Goal: Task Accomplishment & Management: Manage account settings

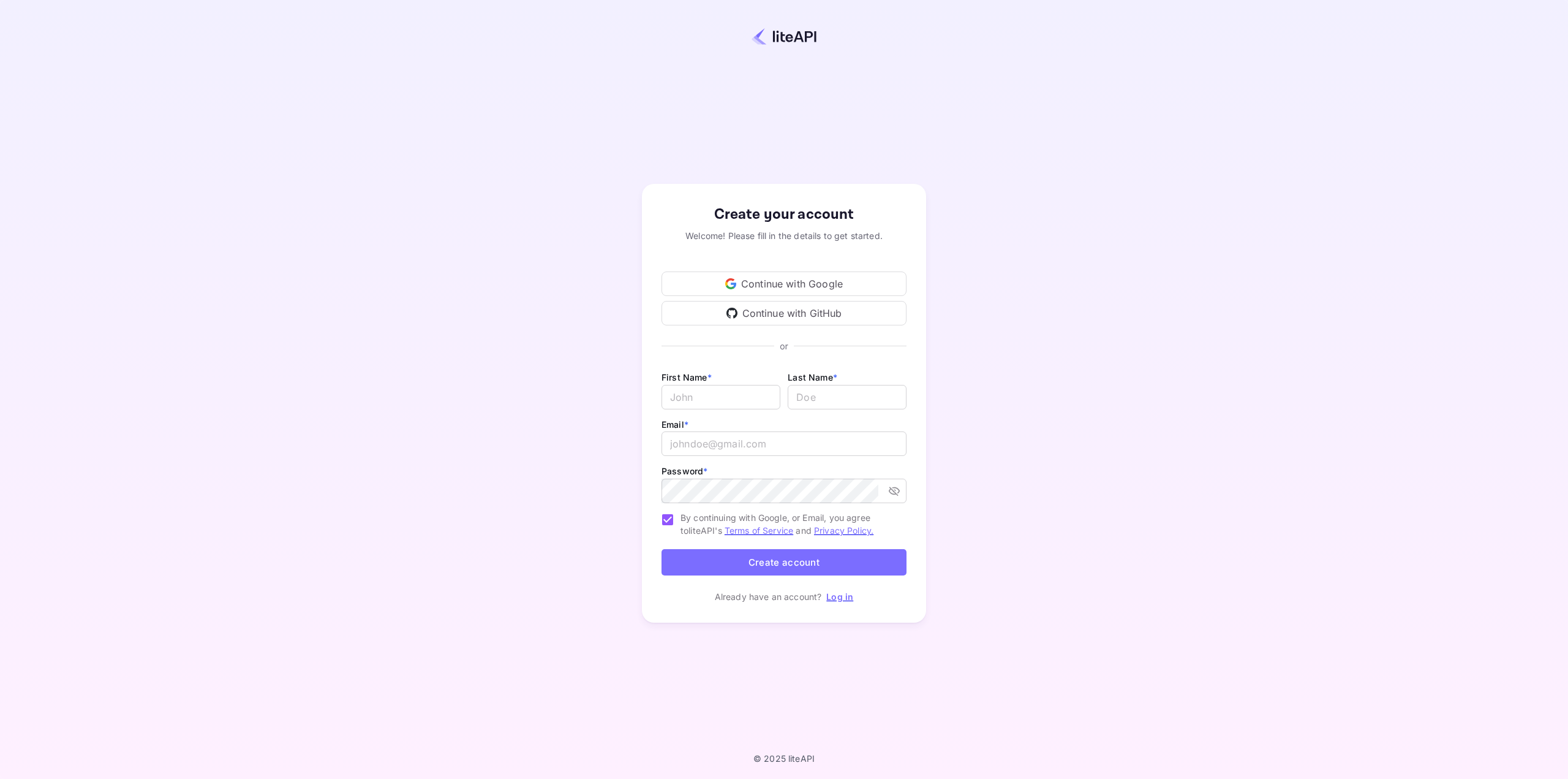
click at [795, 286] on div "Continue with Google" at bounding box center [784, 284] width 245 height 24
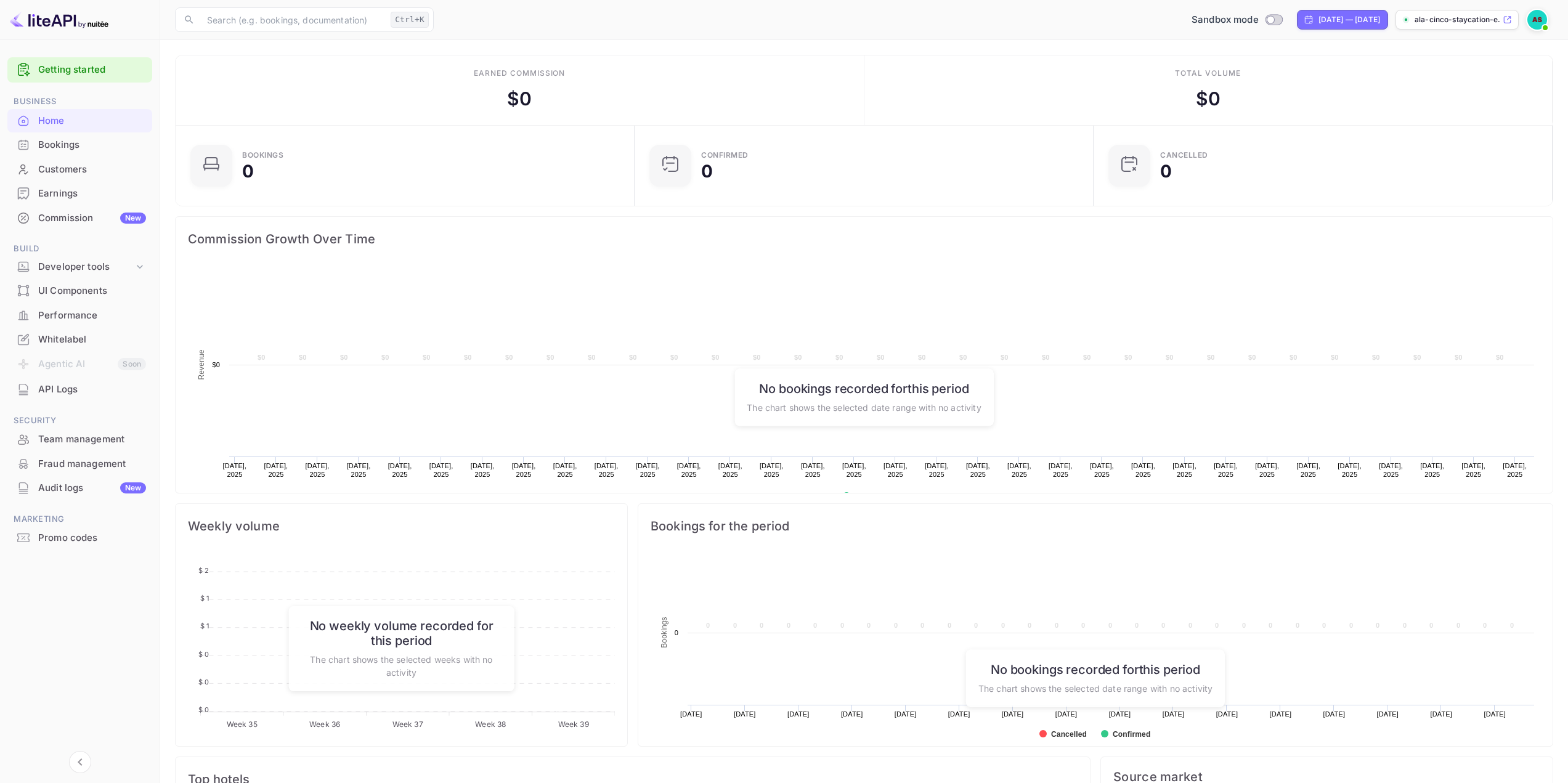
scroll to position [191, 442]
click at [93, 340] on div "Whitelabel" at bounding box center [93, 339] width 108 height 14
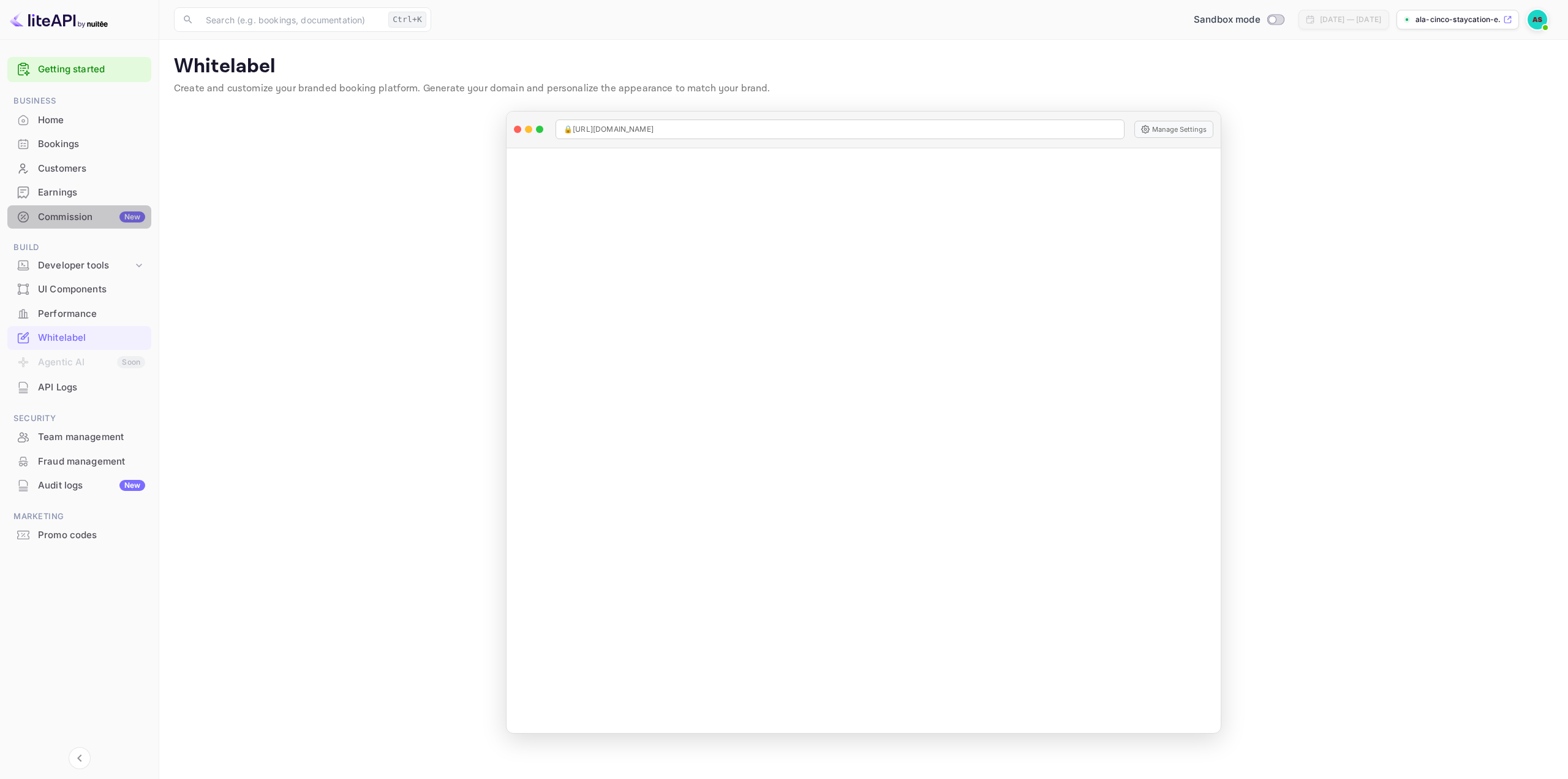
click at [53, 226] on div "Commission New" at bounding box center [79, 217] width 144 height 24
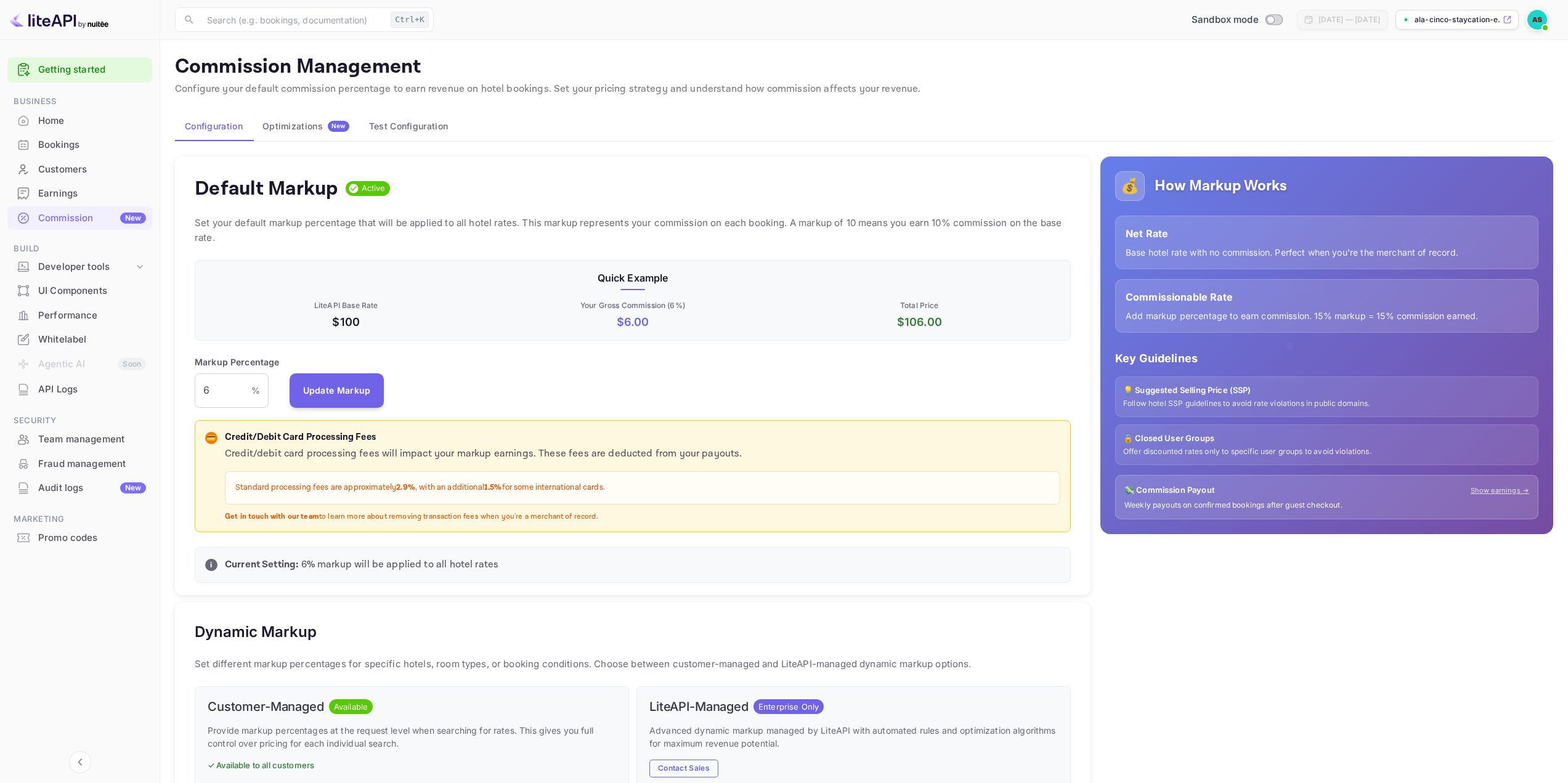
scroll to position [210, 867]
click at [124, 127] on div "Home" at bounding box center [93, 120] width 108 height 14
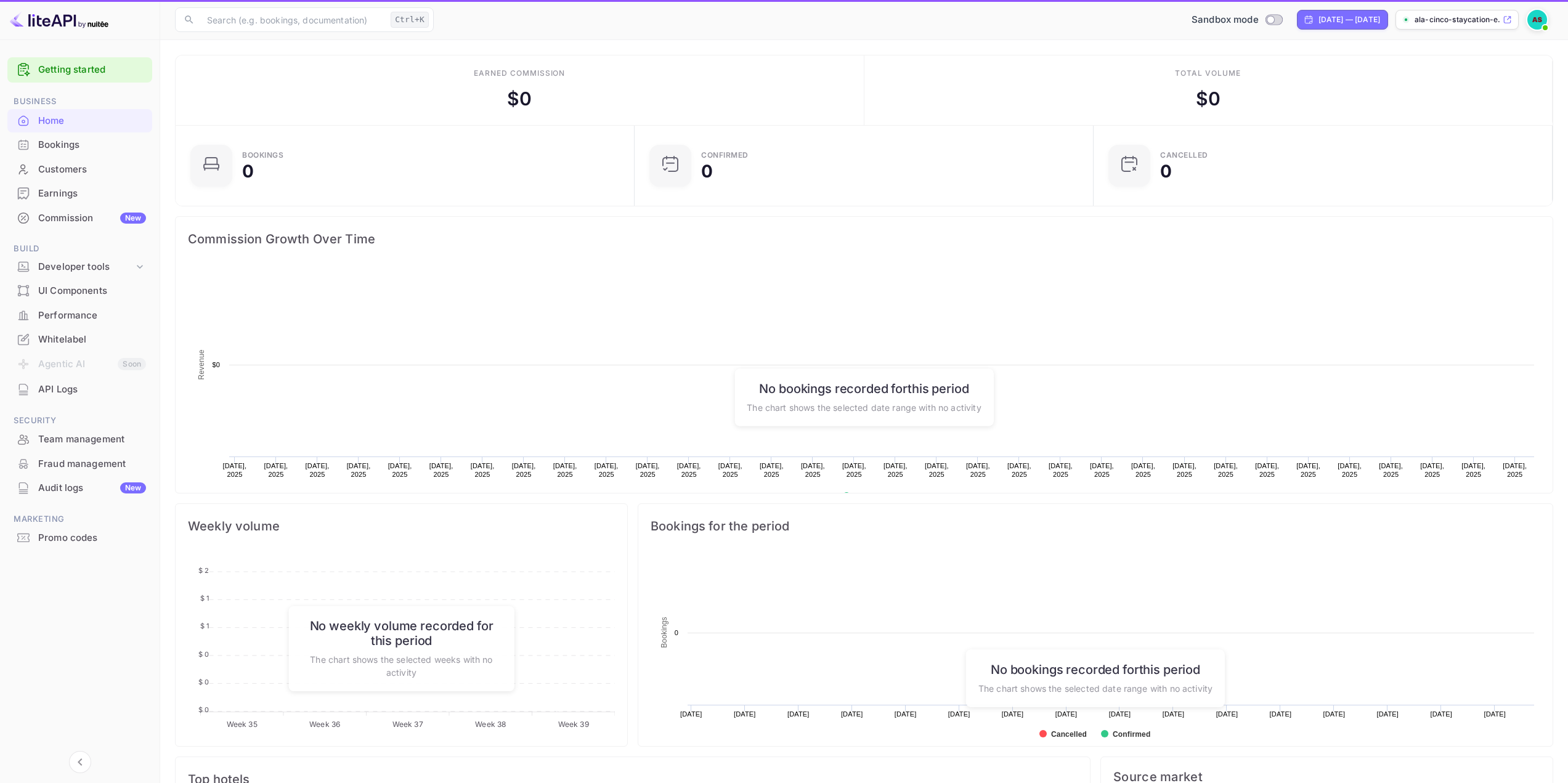
scroll to position [10, 10]
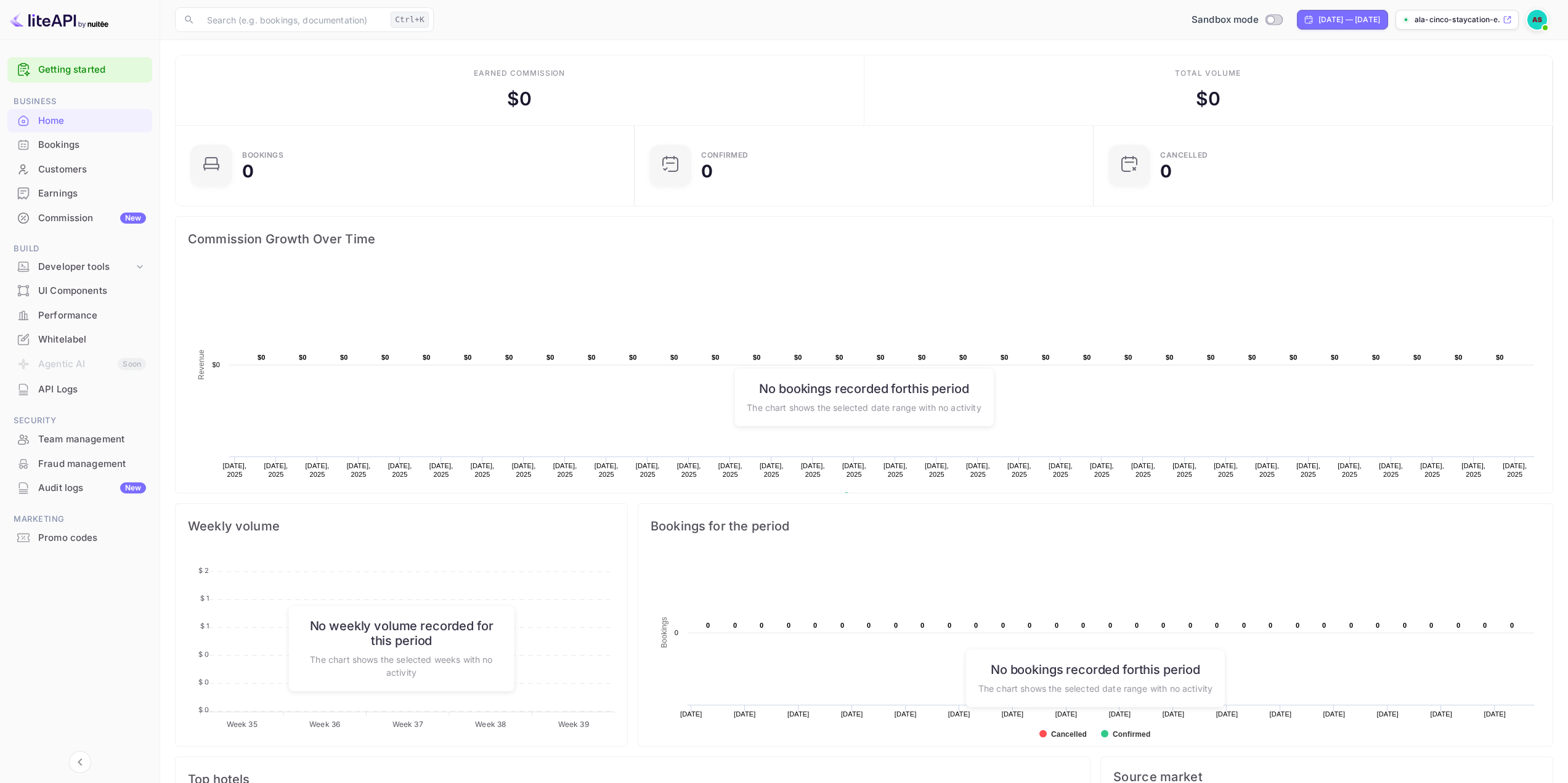
click at [118, 146] on div "Bookings" at bounding box center [93, 144] width 108 height 14
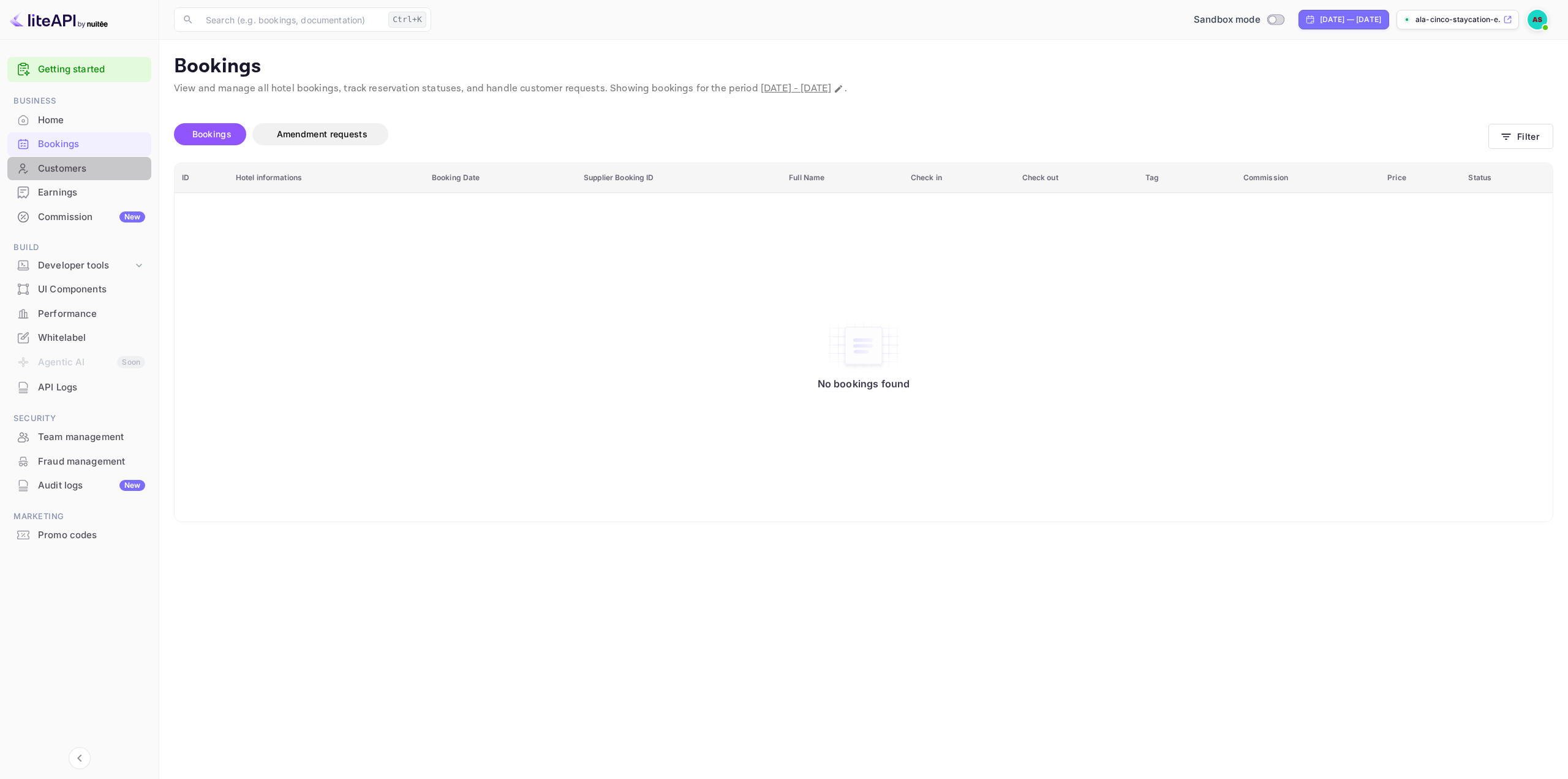
click at [115, 165] on div "Customers" at bounding box center [92, 169] width 108 height 14
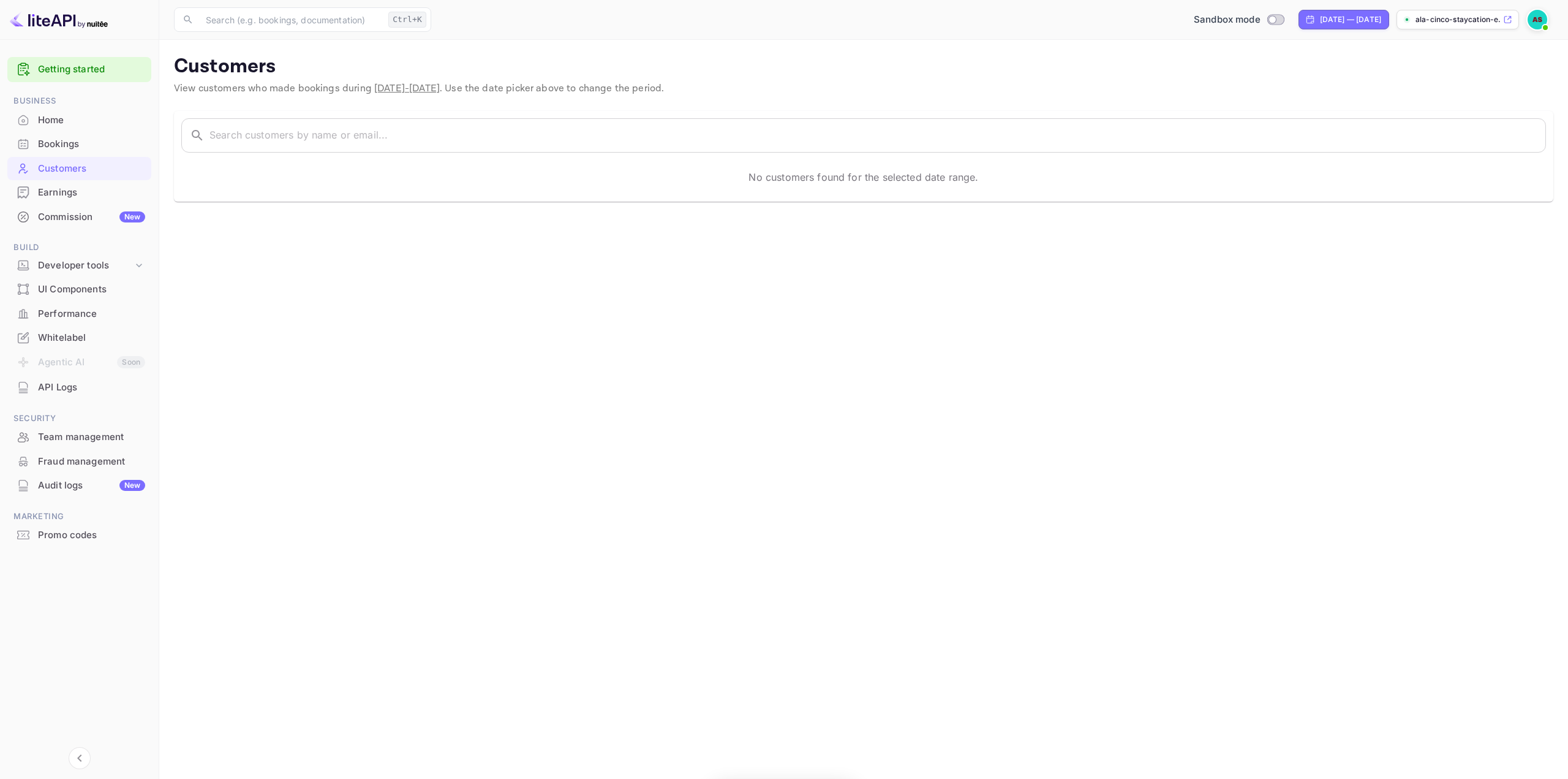
click at [105, 188] on div "Earnings" at bounding box center [92, 192] width 108 height 14
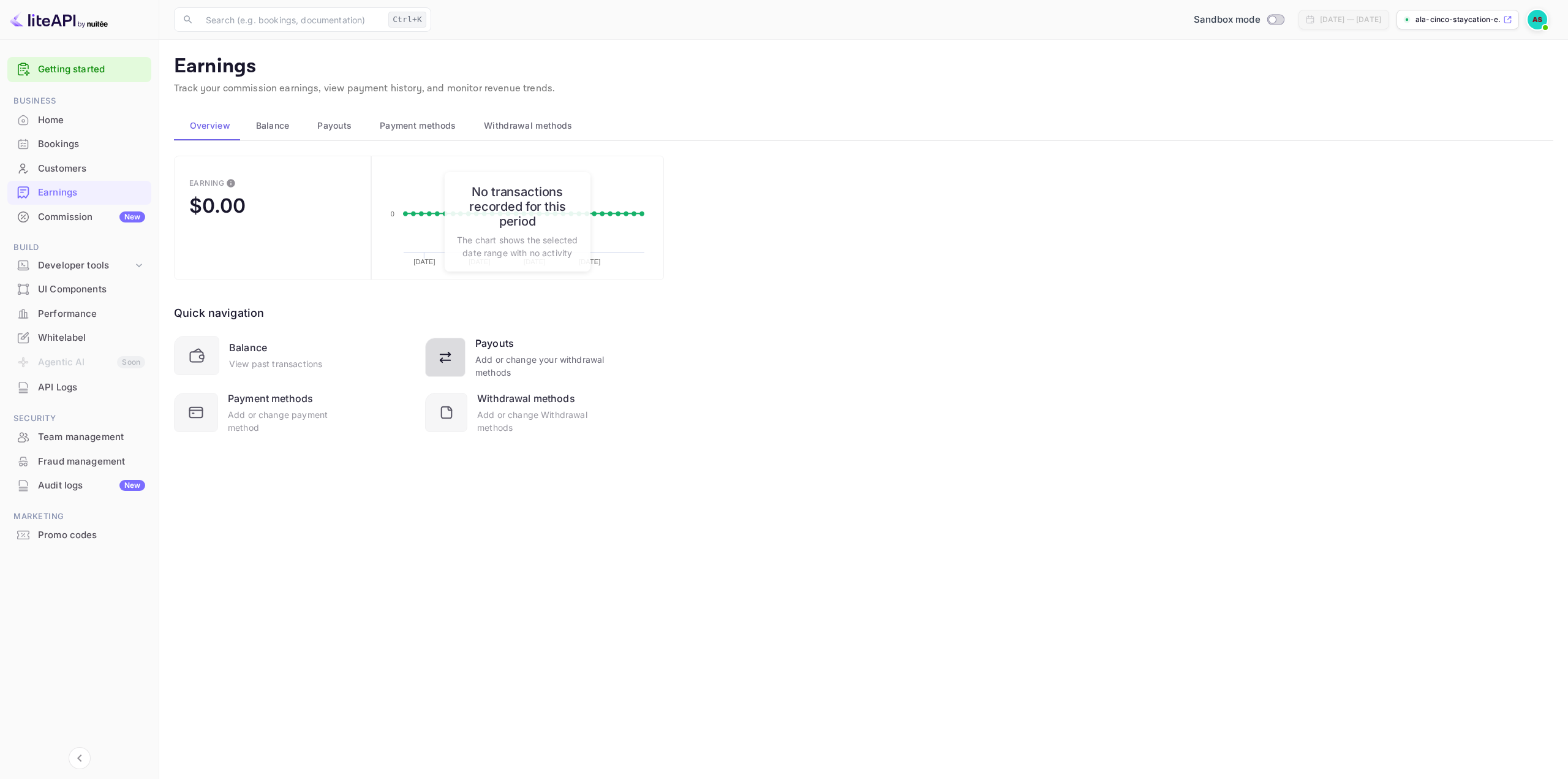
click at [501, 340] on div "Payouts" at bounding box center [494, 343] width 38 height 15
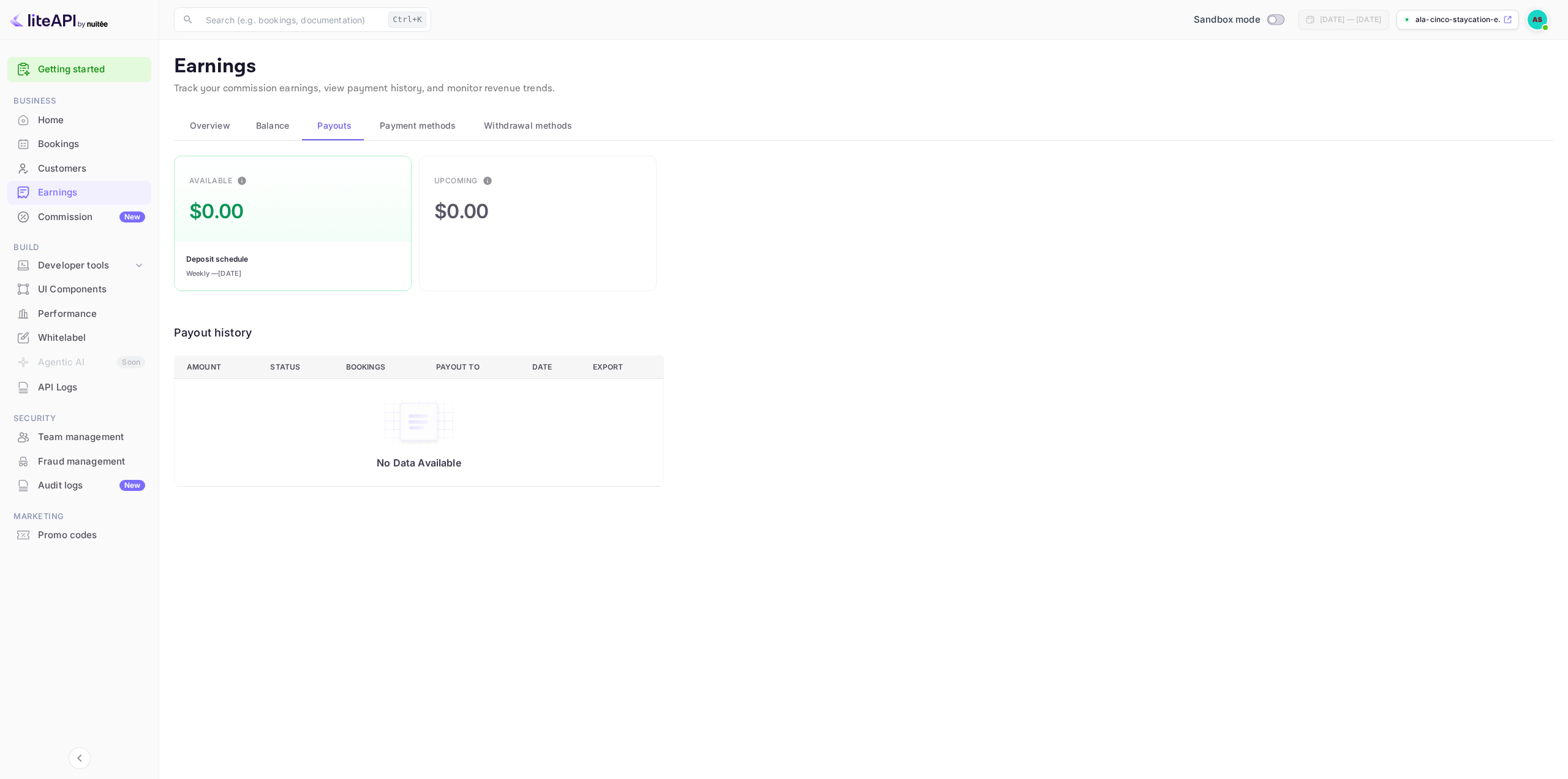
click at [440, 132] on span "Payment methods" at bounding box center [418, 125] width 77 height 15
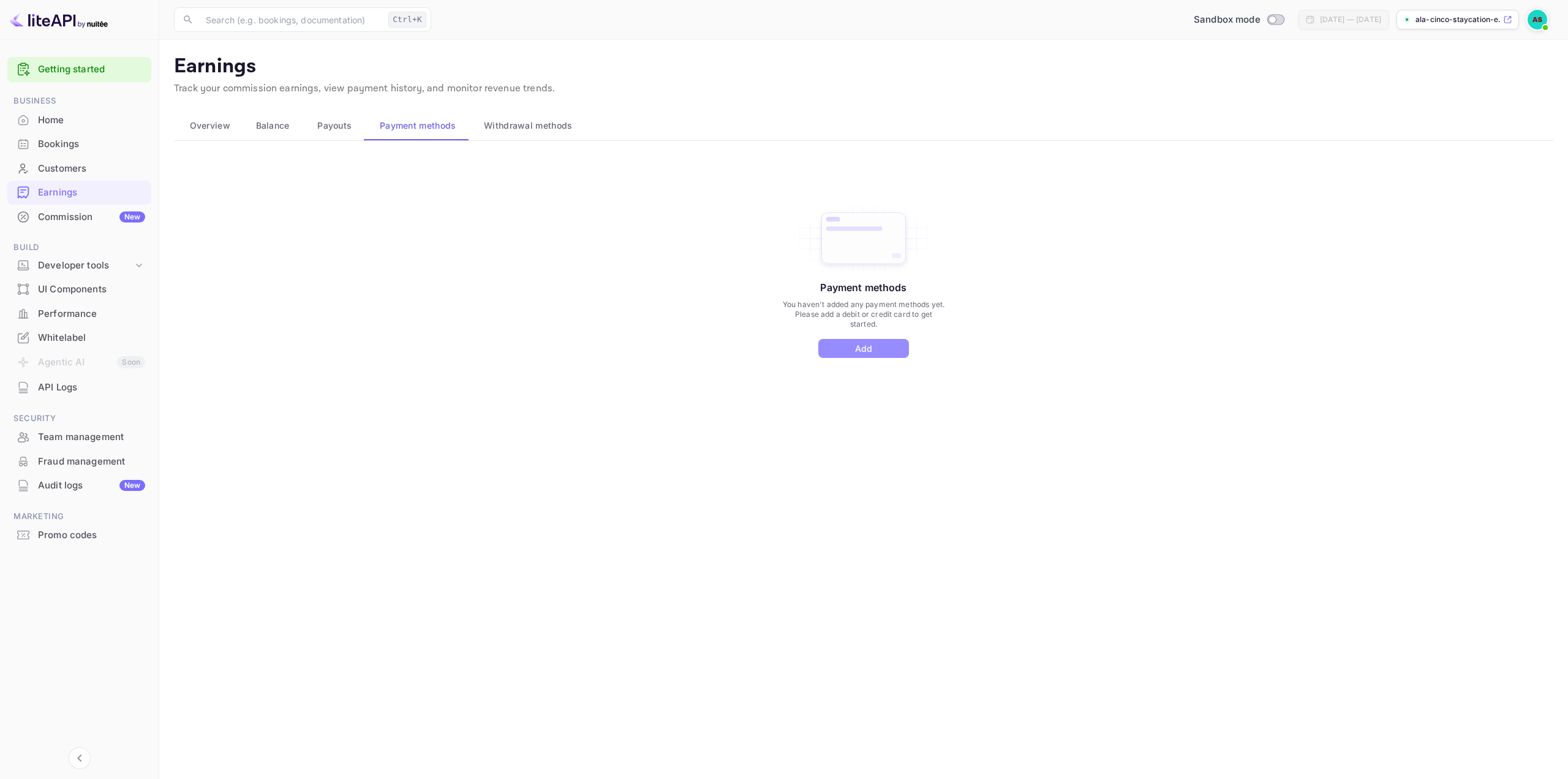
click at [895, 347] on button "Add" at bounding box center [863, 348] width 90 height 19
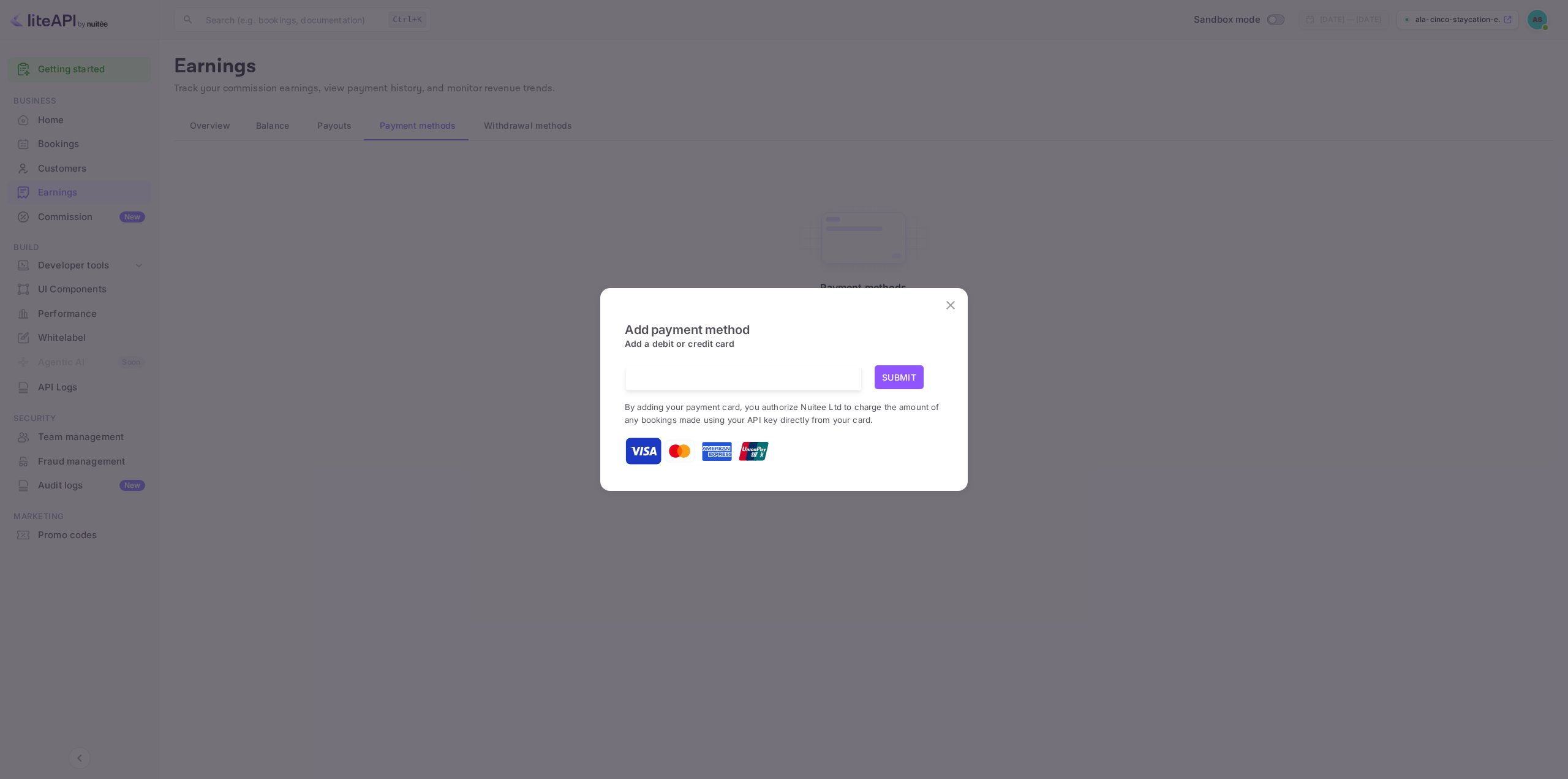
click at [943, 301] on icon "close" at bounding box center [951, 306] width 15 height 15
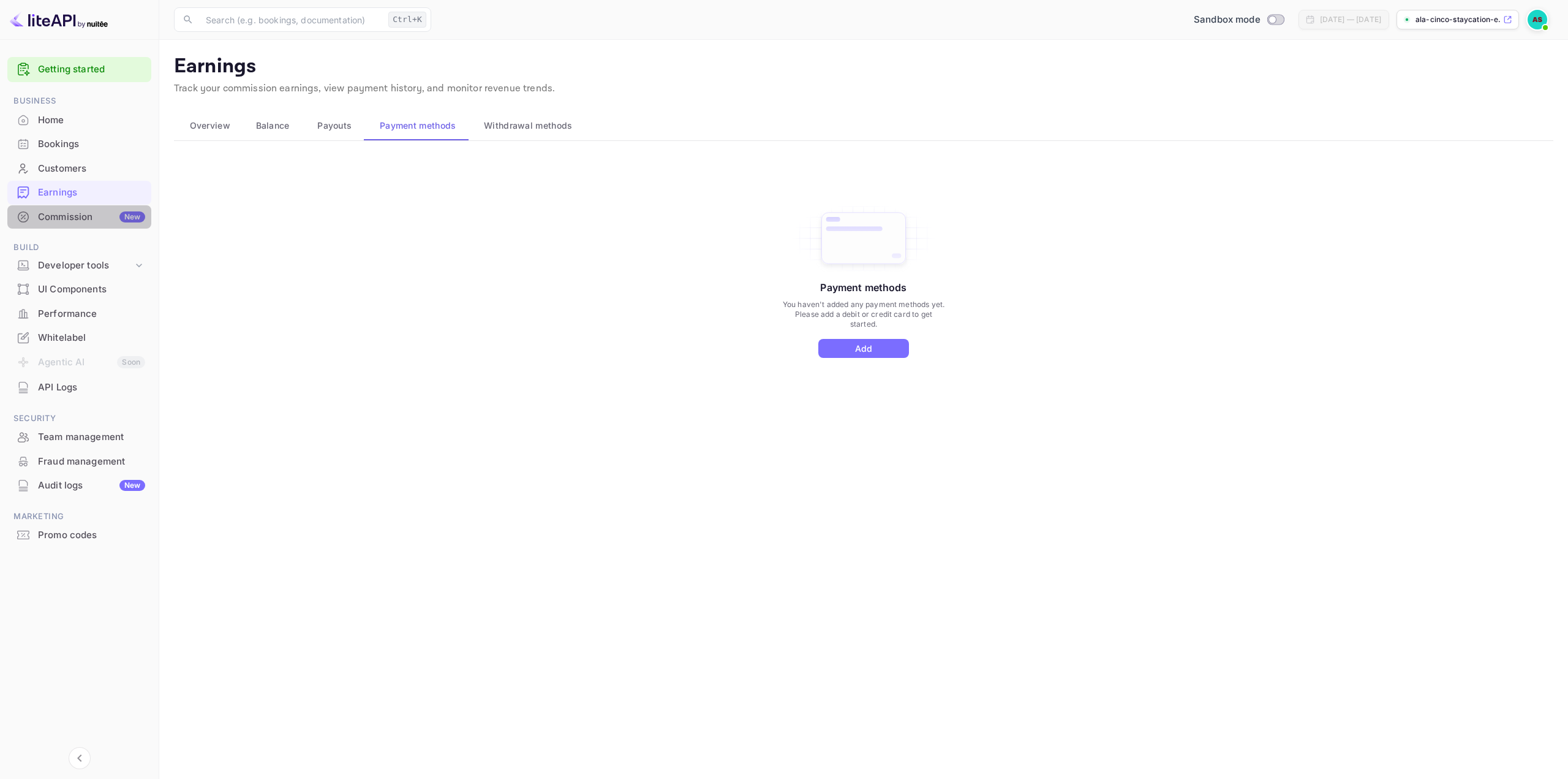
click at [66, 223] on div "Commission New" at bounding box center [92, 217] width 108 height 14
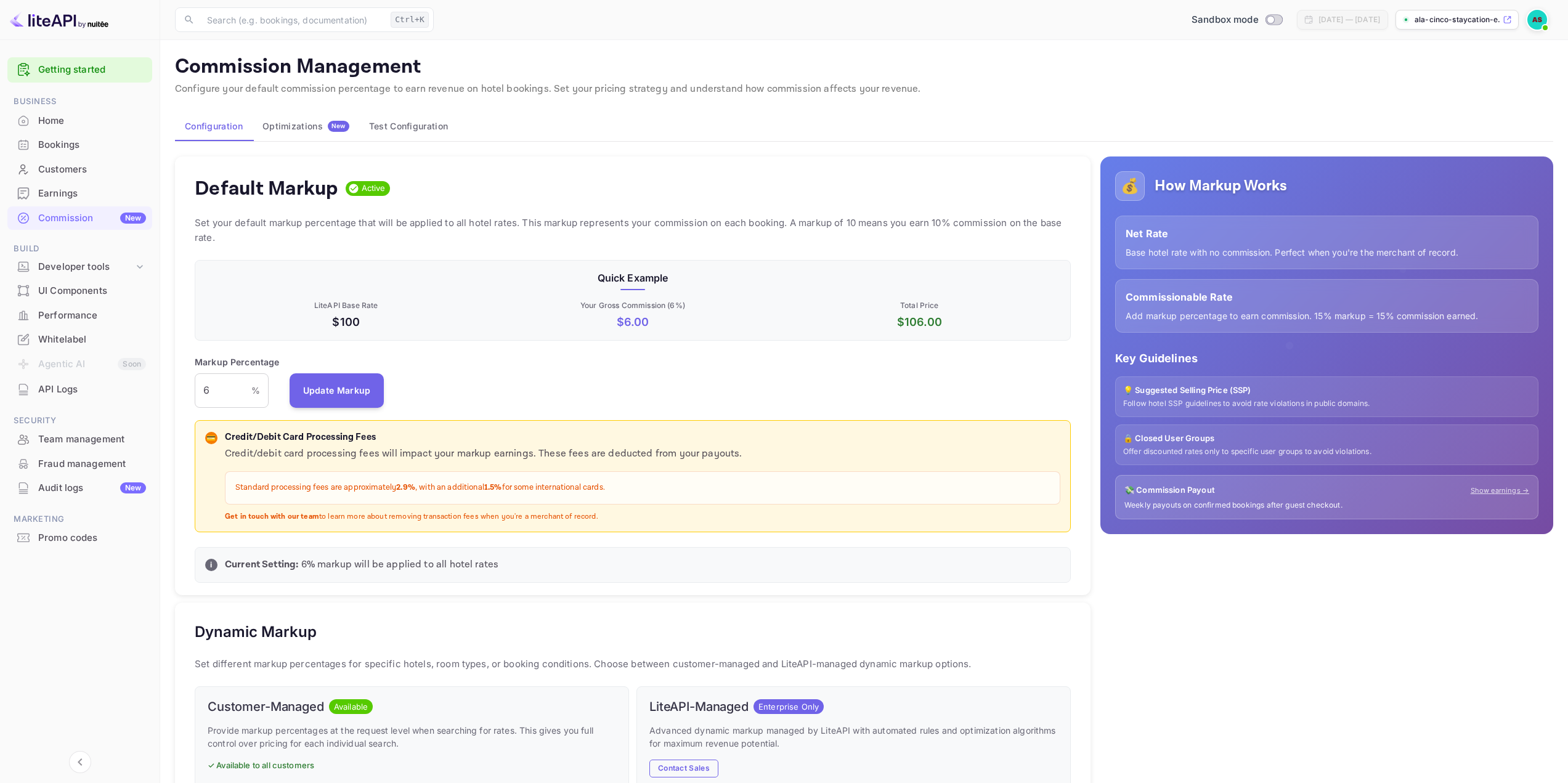
scroll to position [210, 867]
drag, startPoint x: 223, startPoint y: 396, endPoint x: 200, endPoint y: 396, distance: 23.0
click at [200, 396] on input "6" at bounding box center [223, 391] width 57 height 34
click at [375, 387] on button "Update Markup" at bounding box center [337, 390] width 95 height 34
drag, startPoint x: 211, startPoint y: 386, endPoint x: 194, endPoint y: 390, distance: 17.5
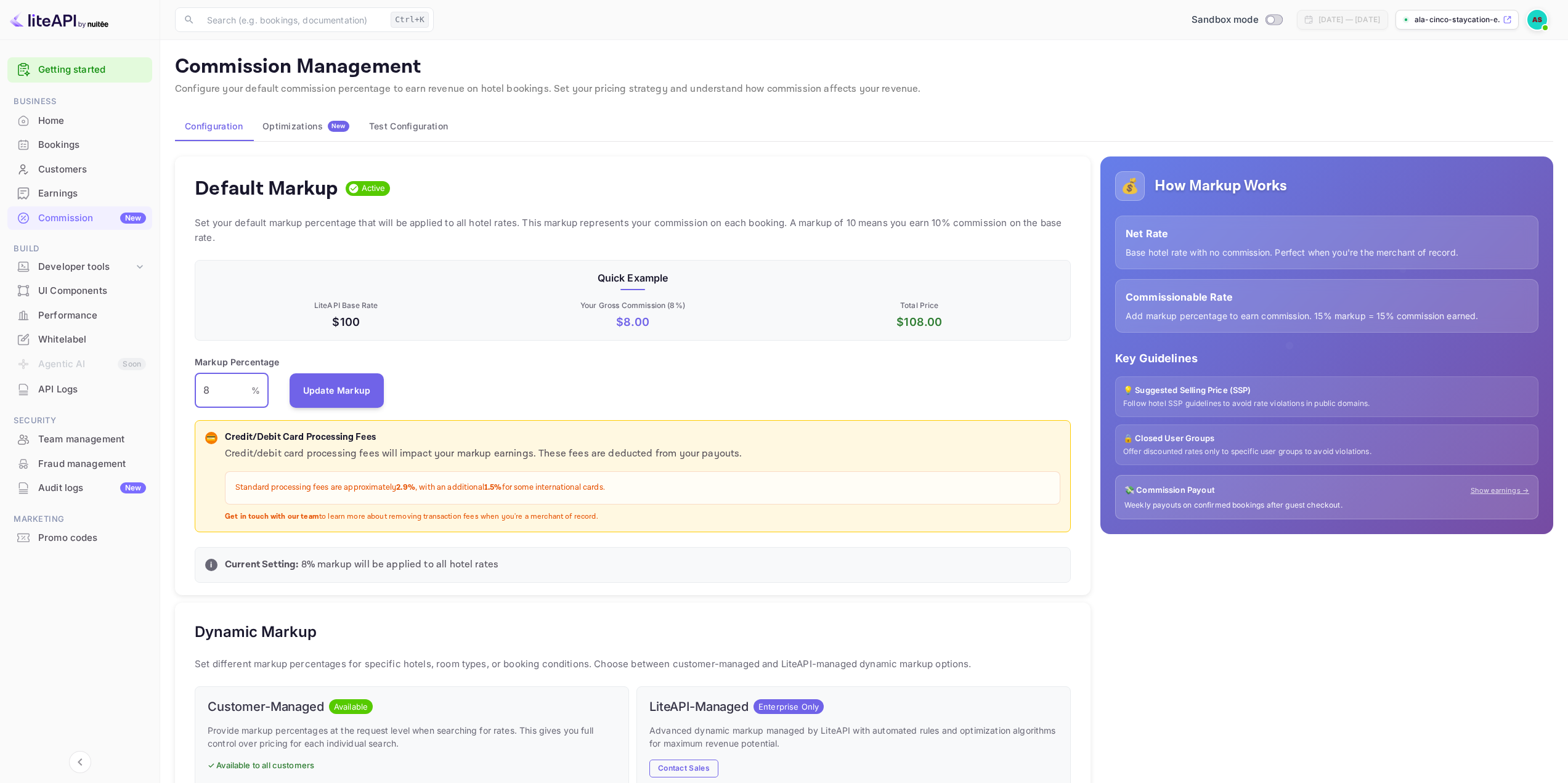
click at [194, 390] on div "Default Markup Active Set your default markup percentage that will be applied t…" at bounding box center [633, 376] width 916 height 439
click at [297, 401] on button "Update Markup" at bounding box center [337, 390] width 95 height 34
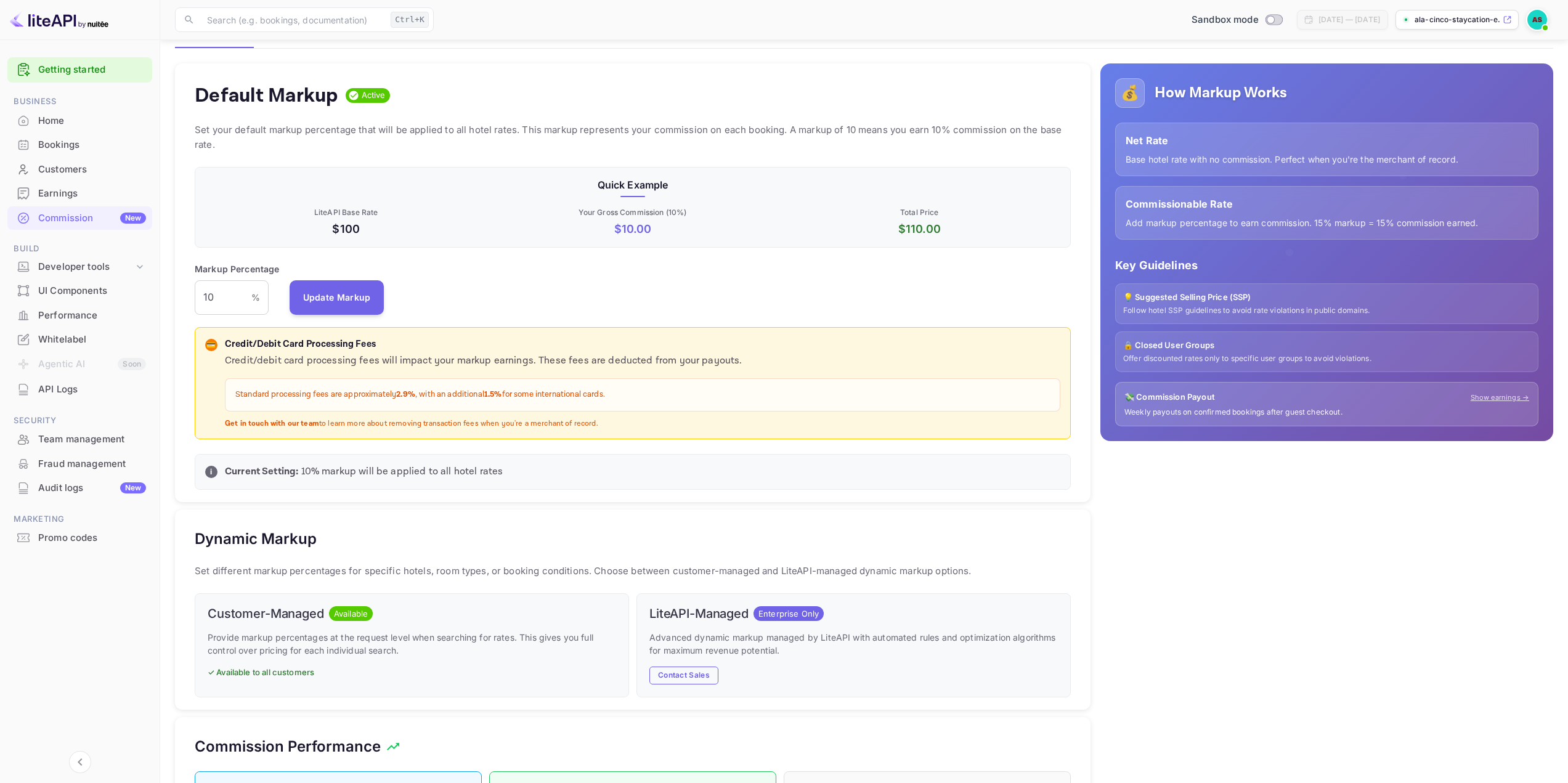
scroll to position [61, 0]
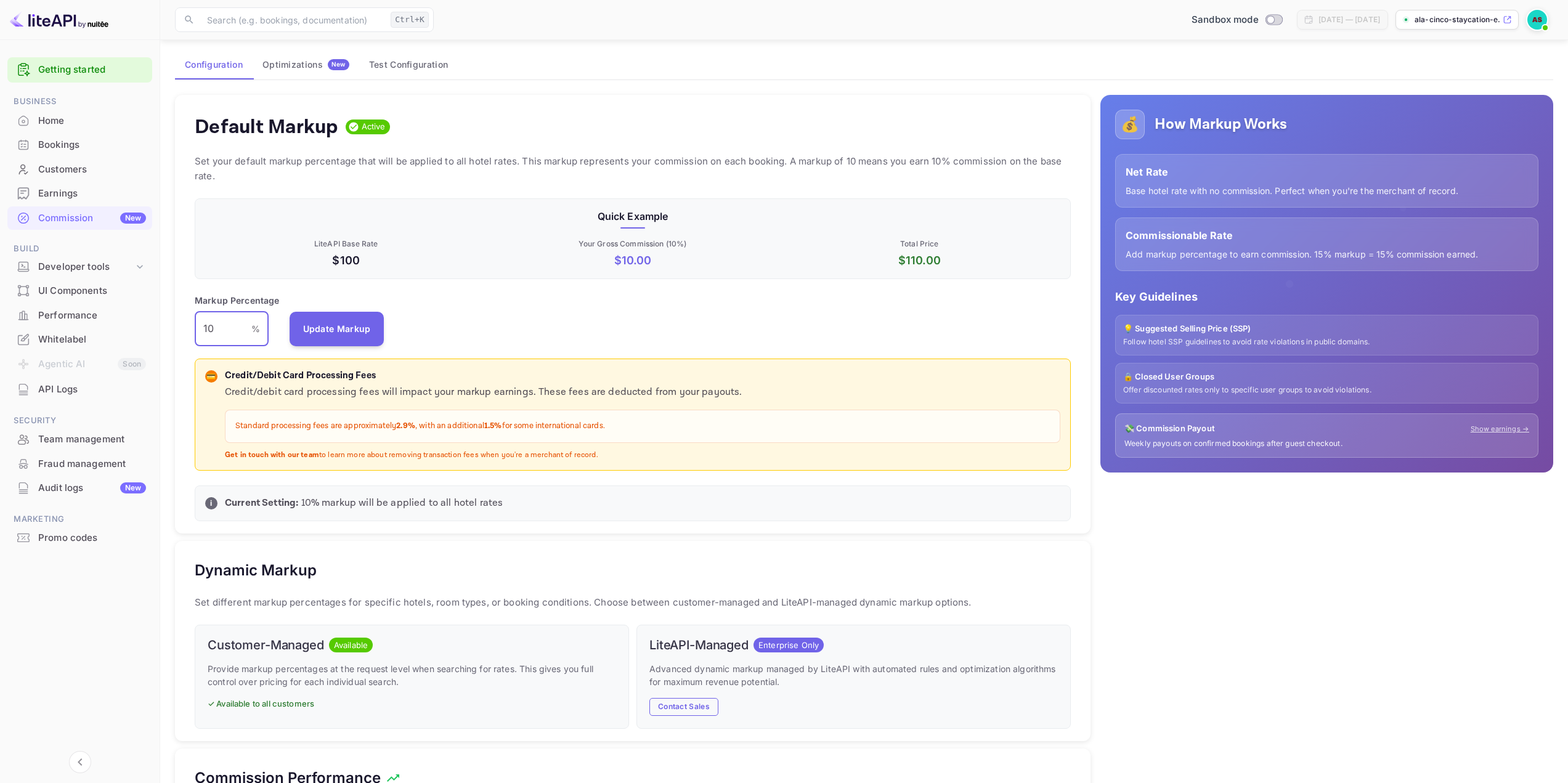
drag, startPoint x: 215, startPoint y: 336, endPoint x: 201, endPoint y: 337, distance: 14.0
click at [201, 337] on input "10" at bounding box center [223, 329] width 57 height 34
type input "15"
click at [329, 342] on button "Update Markup" at bounding box center [337, 328] width 95 height 34
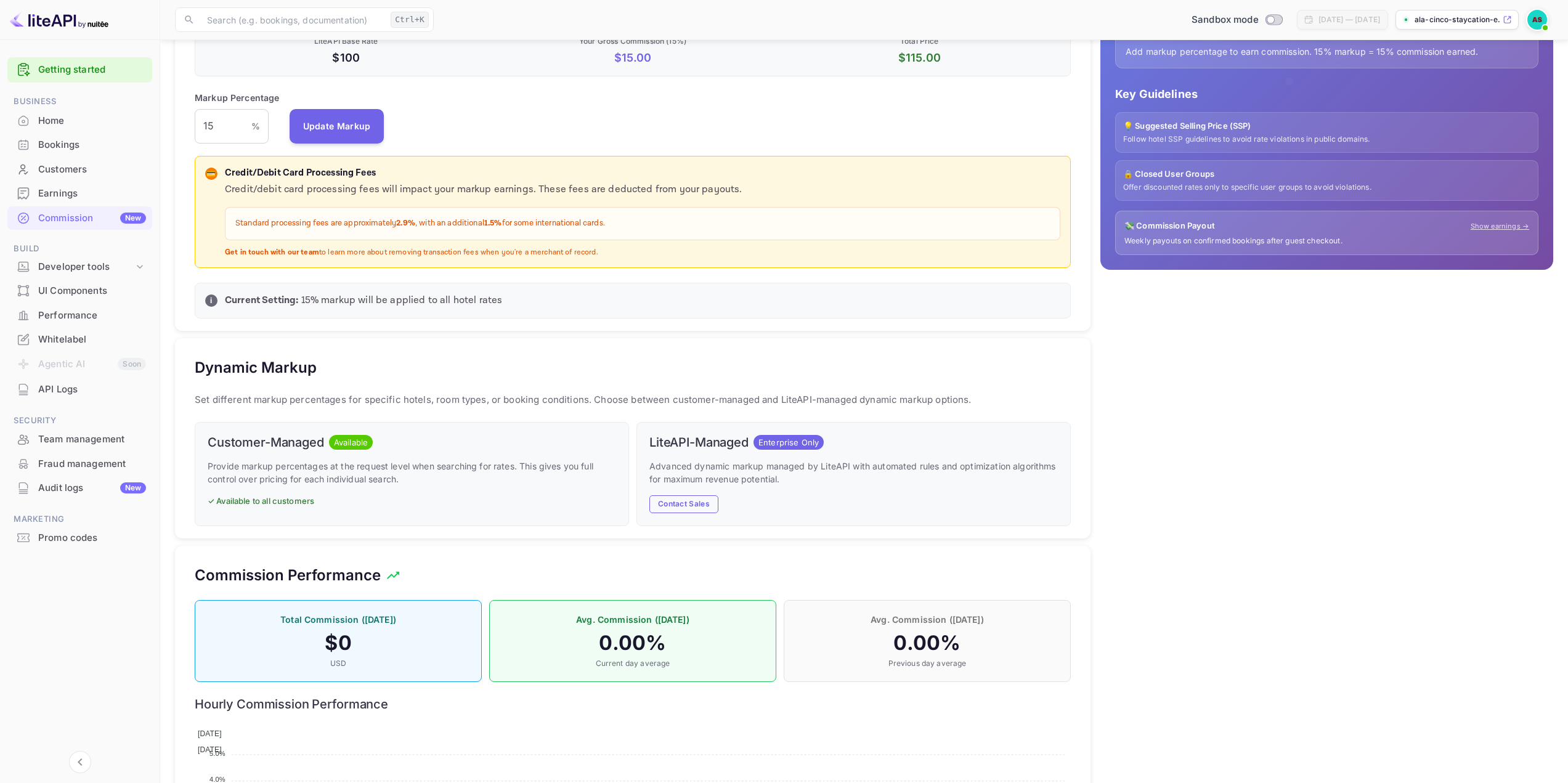
scroll to position [123, 0]
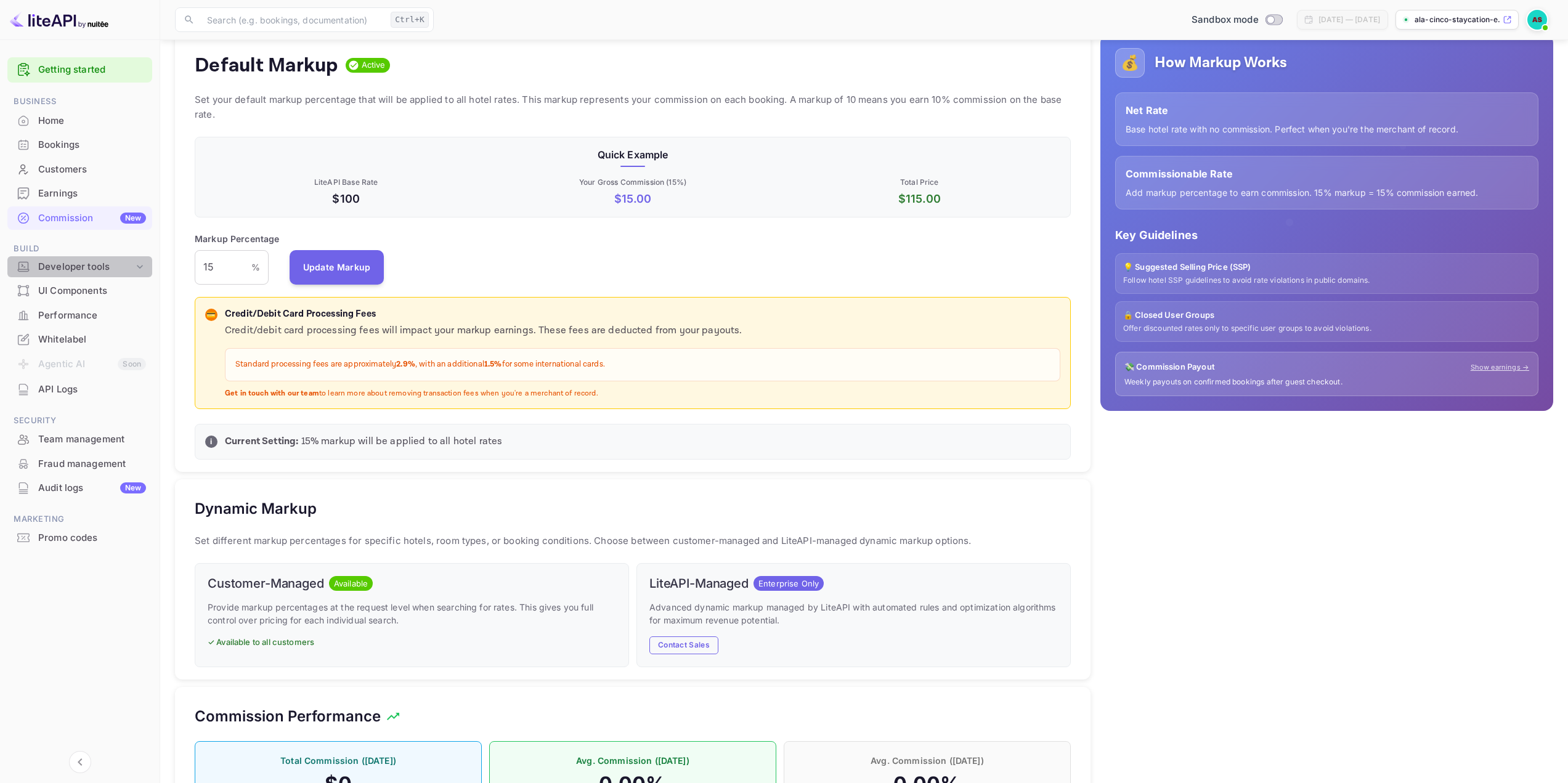
click at [102, 270] on div "Developer tools" at bounding box center [86, 266] width 96 height 14
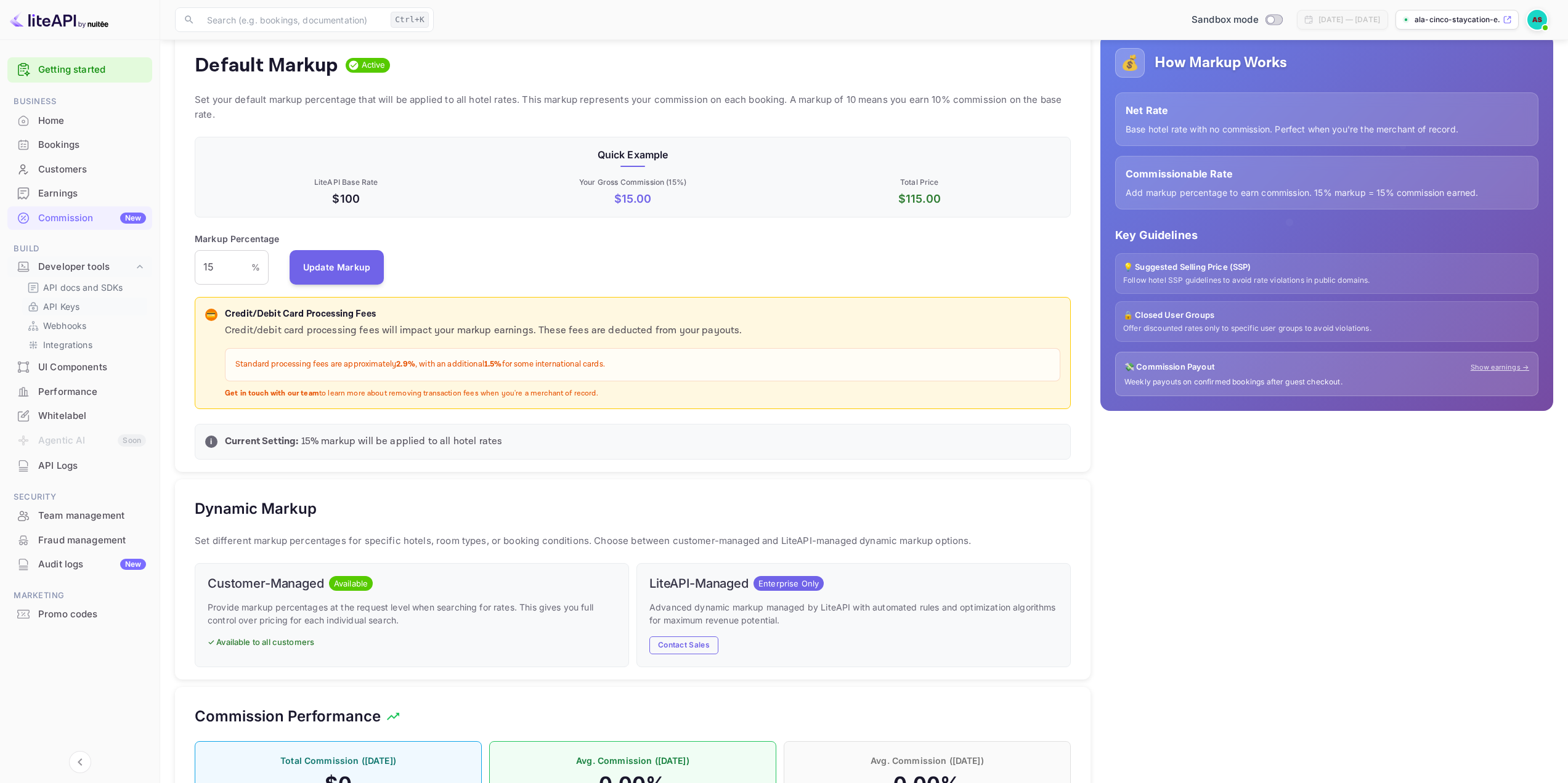
click at [96, 310] on link "API Keys" at bounding box center [84, 306] width 116 height 13
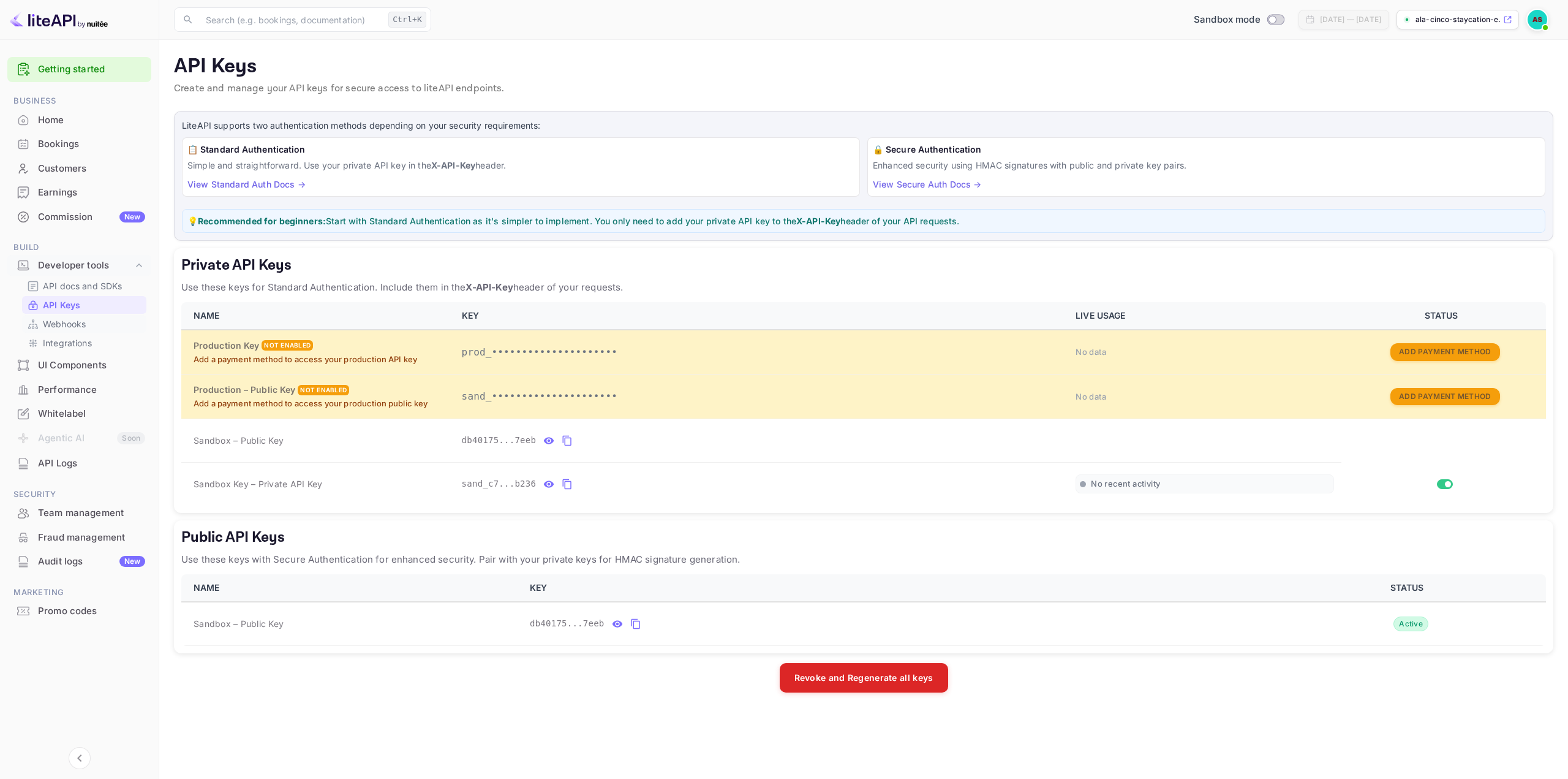
click at [84, 329] on p "Webhooks" at bounding box center [64, 324] width 43 height 13
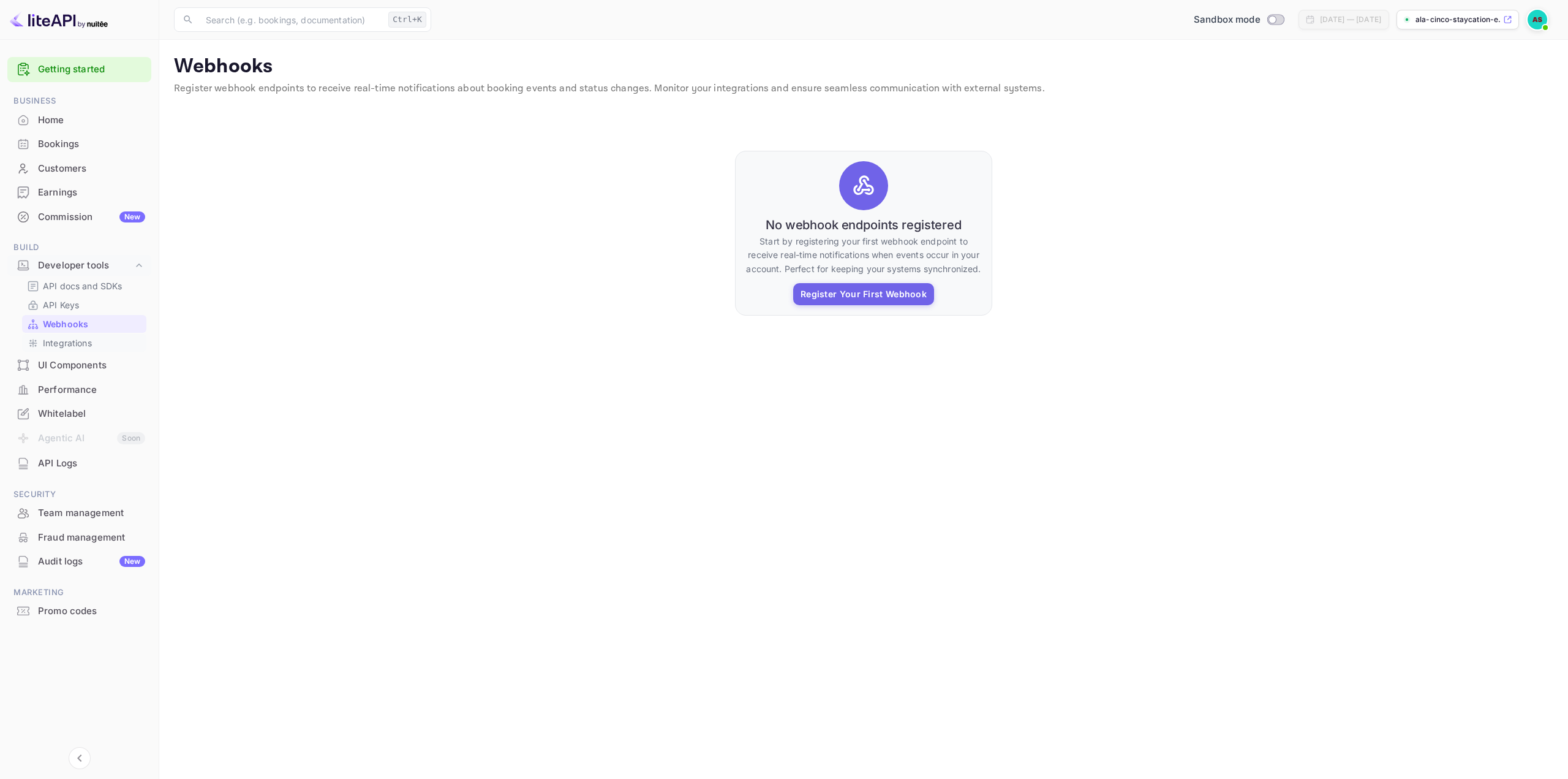
click at [84, 342] on p "Integrations" at bounding box center [68, 343] width 49 height 13
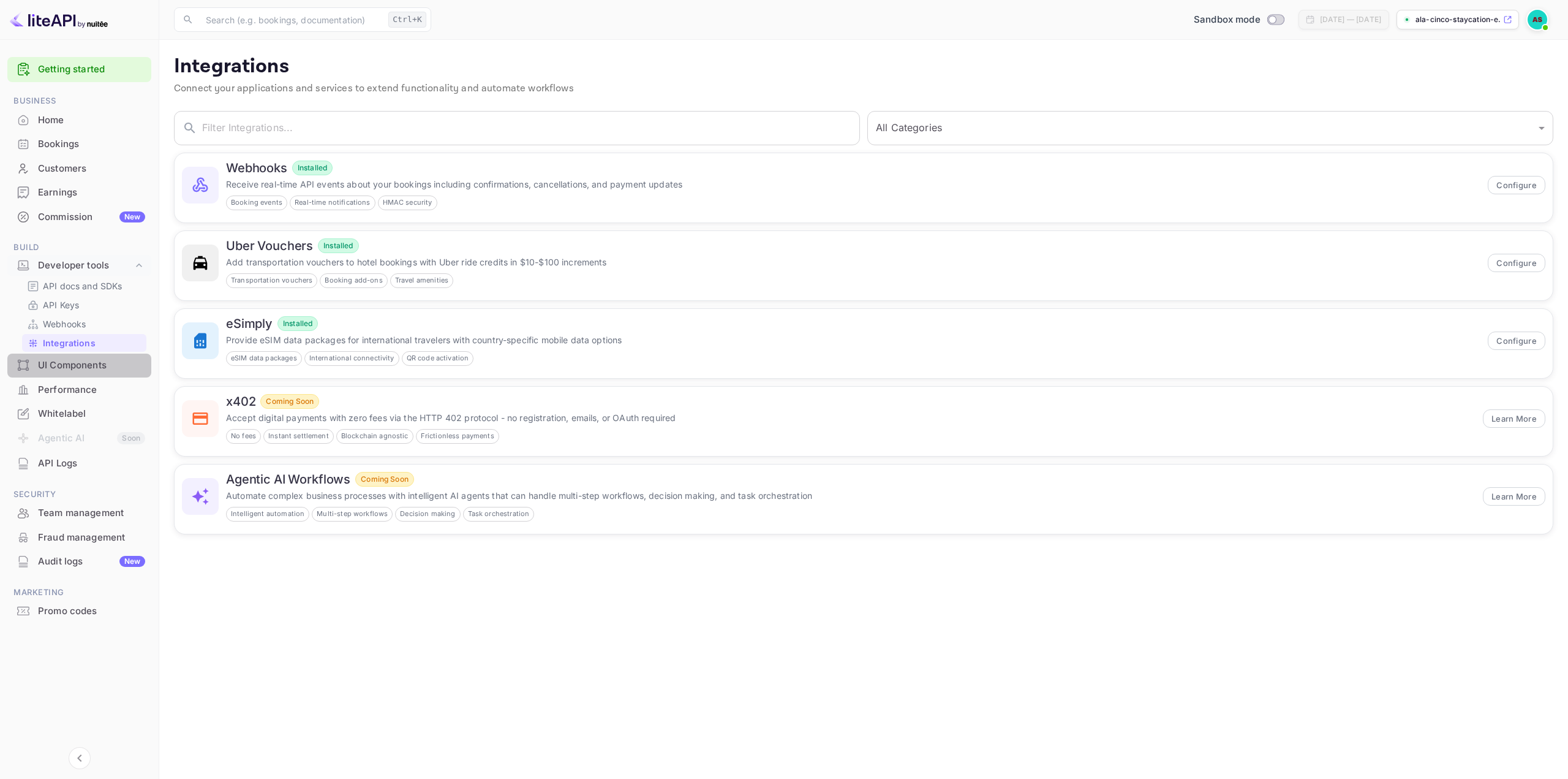
click at [109, 372] on div "UI Components" at bounding box center [92, 365] width 108 height 14
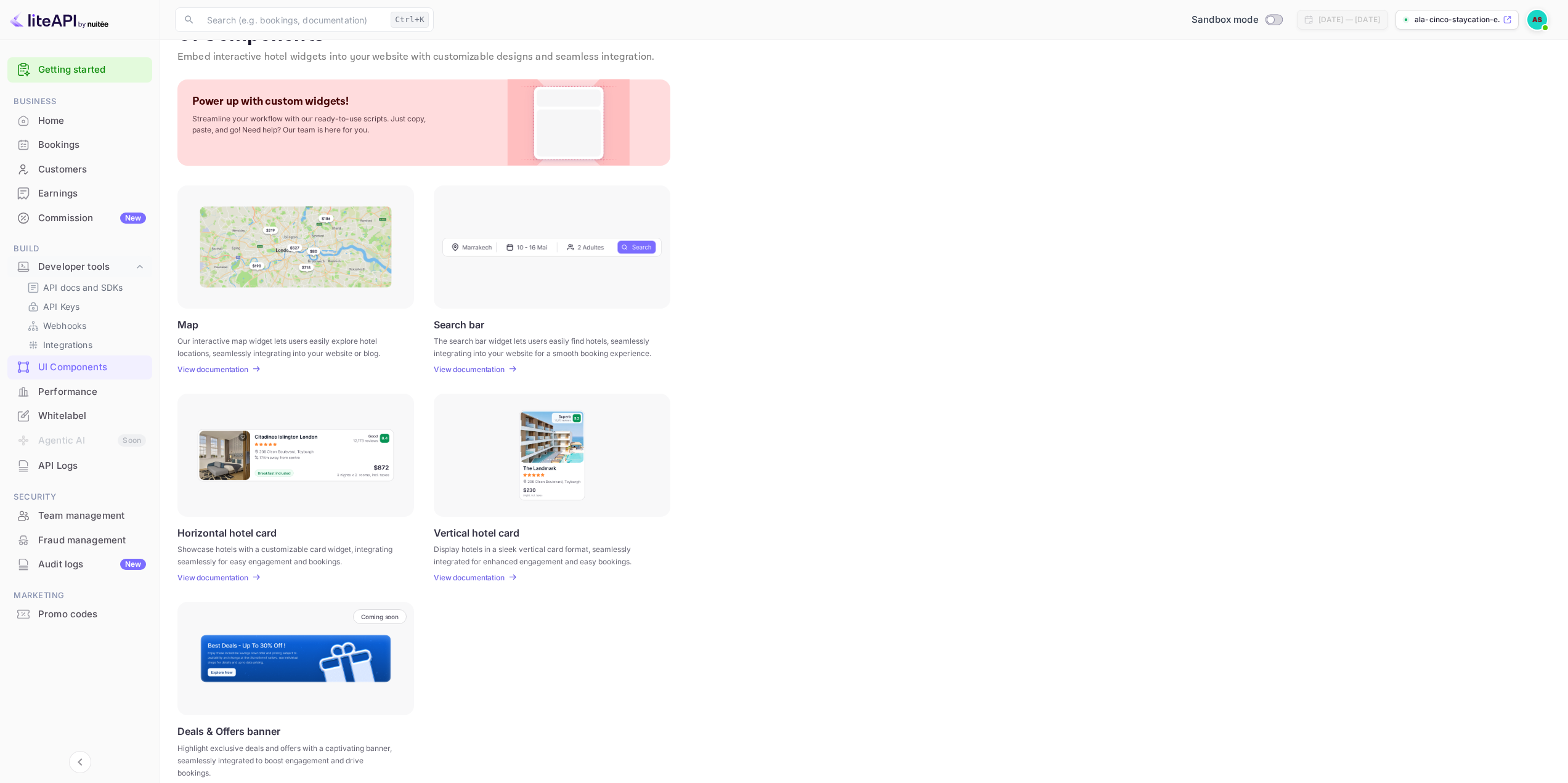
scroll to position [48, 0]
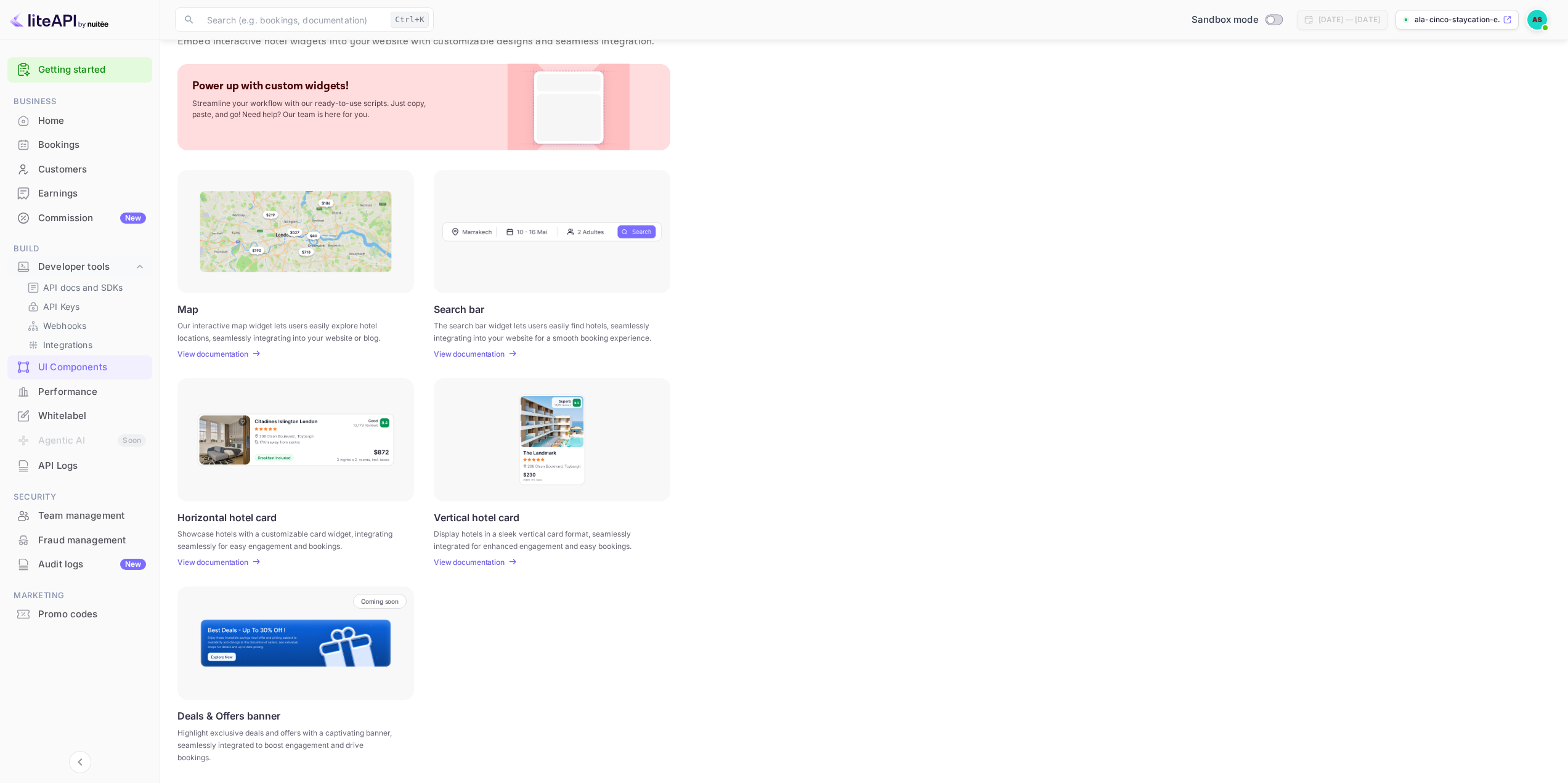
click at [113, 389] on div "Performance" at bounding box center [93, 392] width 108 height 14
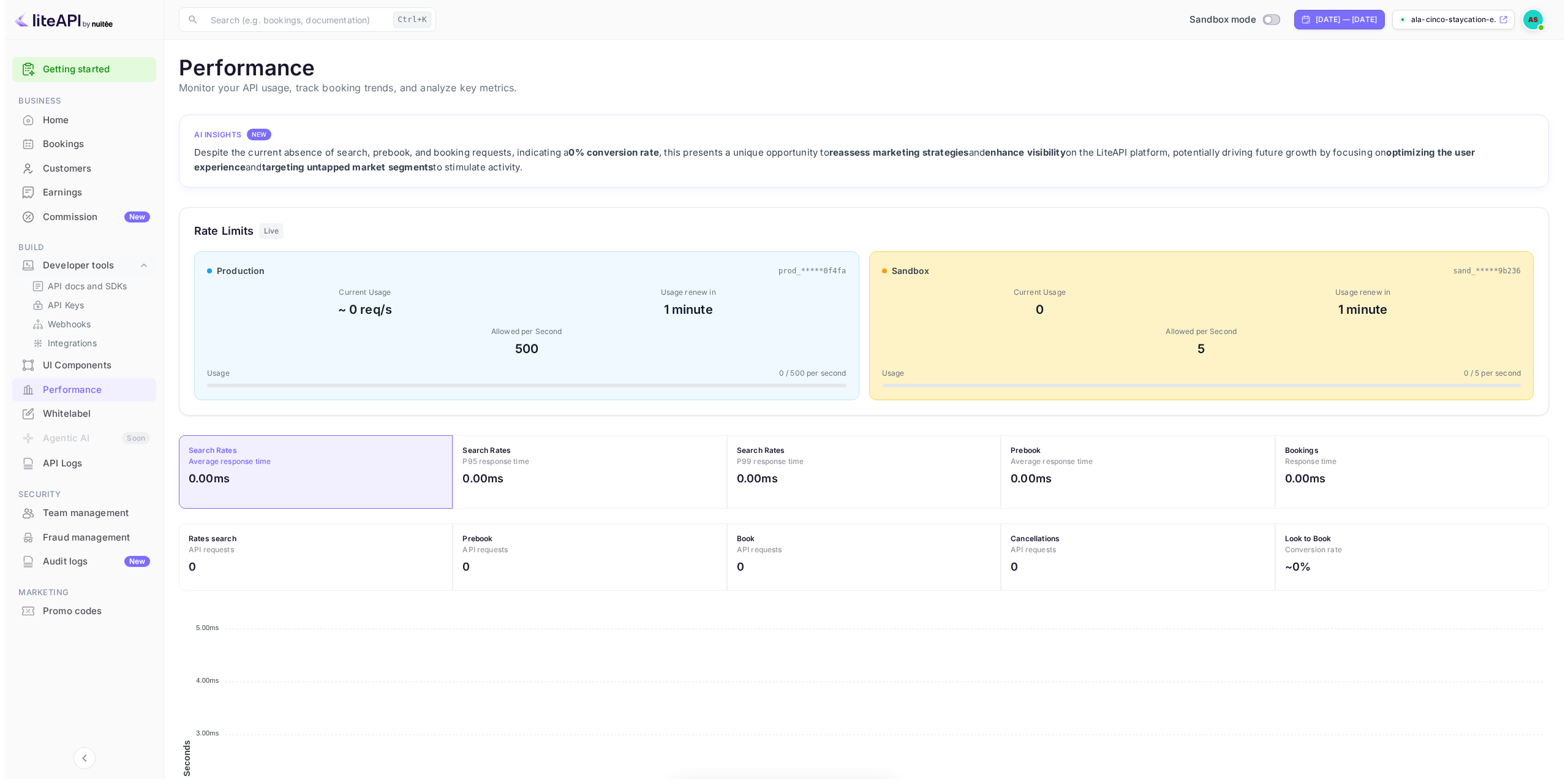
scroll to position [306, 1361]
click at [92, 416] on div "Whitelabel" at bounding box center [92, 413] width 108 height 14
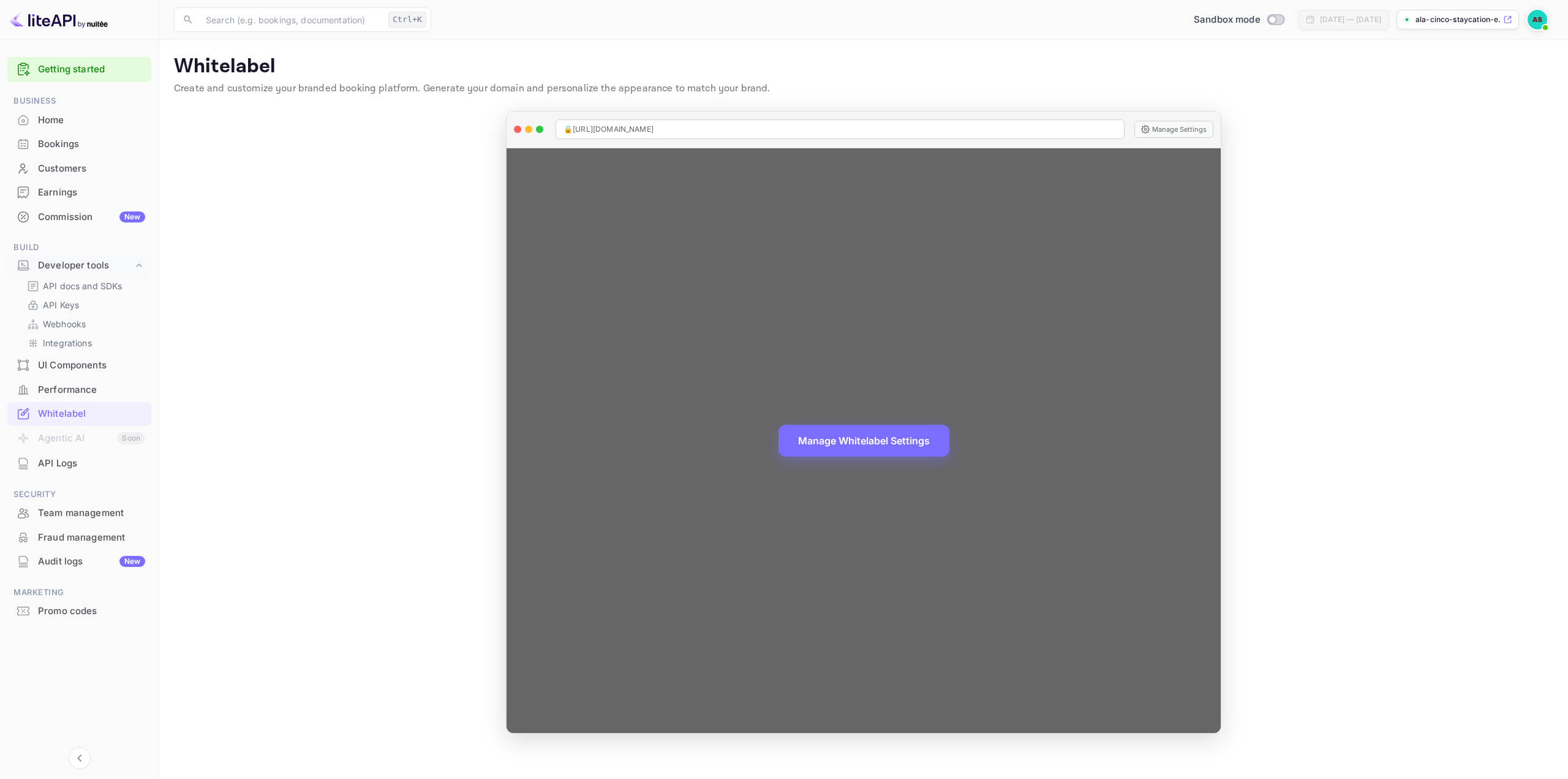
click at [654, 130] on span "🔒 [URL][DOMAIN_NAME]" at bounding box center [608, 130] width 90 height 11
click at [834, 430] on button "Manage Whitelabel Settings" at bounding box center [864, 439] width 171 height 32
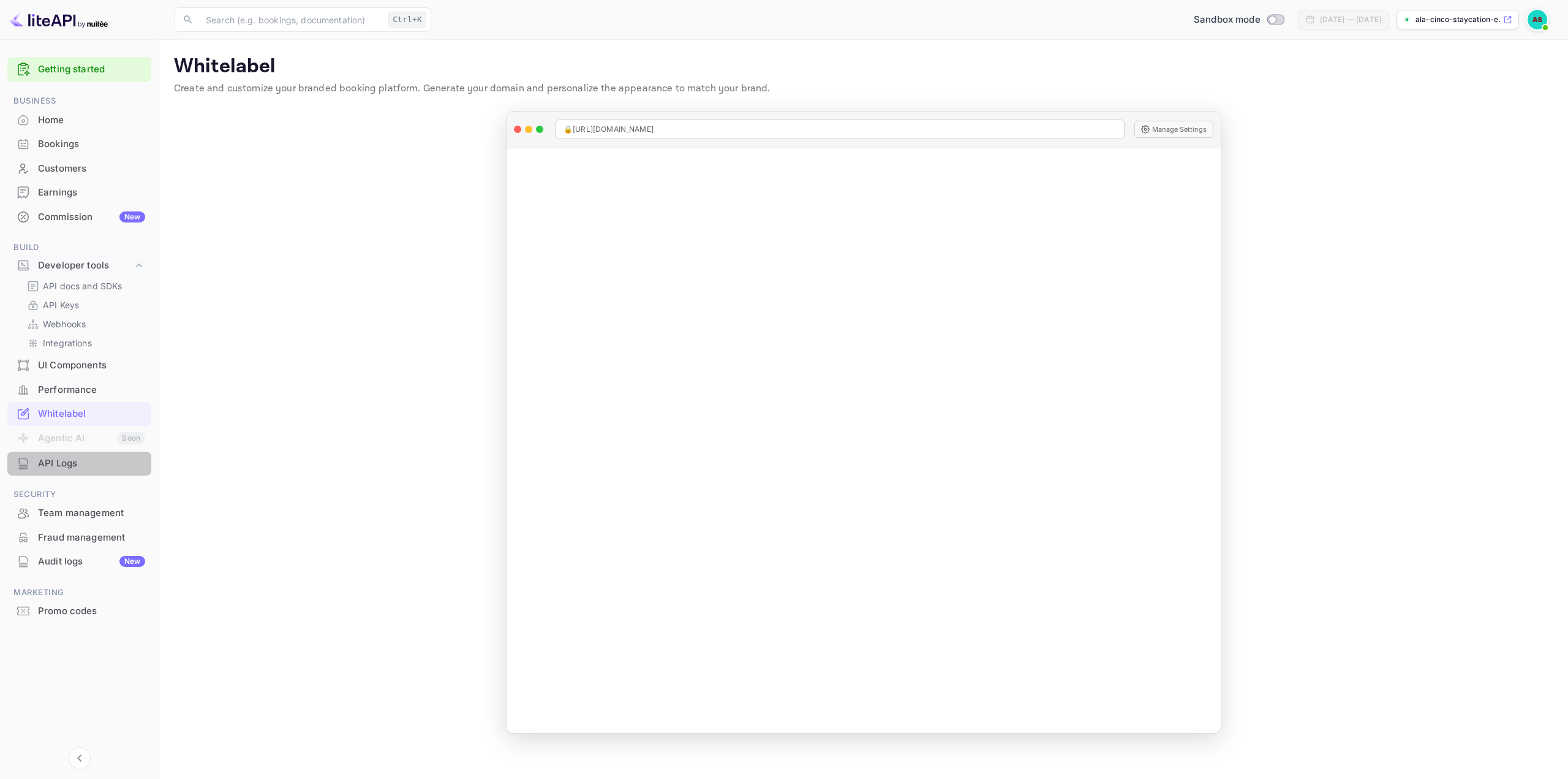
click at [50, 464] on div "API Logs" at bounding box center [92, 463] width 108 height 14
